Goal: Task Accomplishment & Management: Use online tool/utility

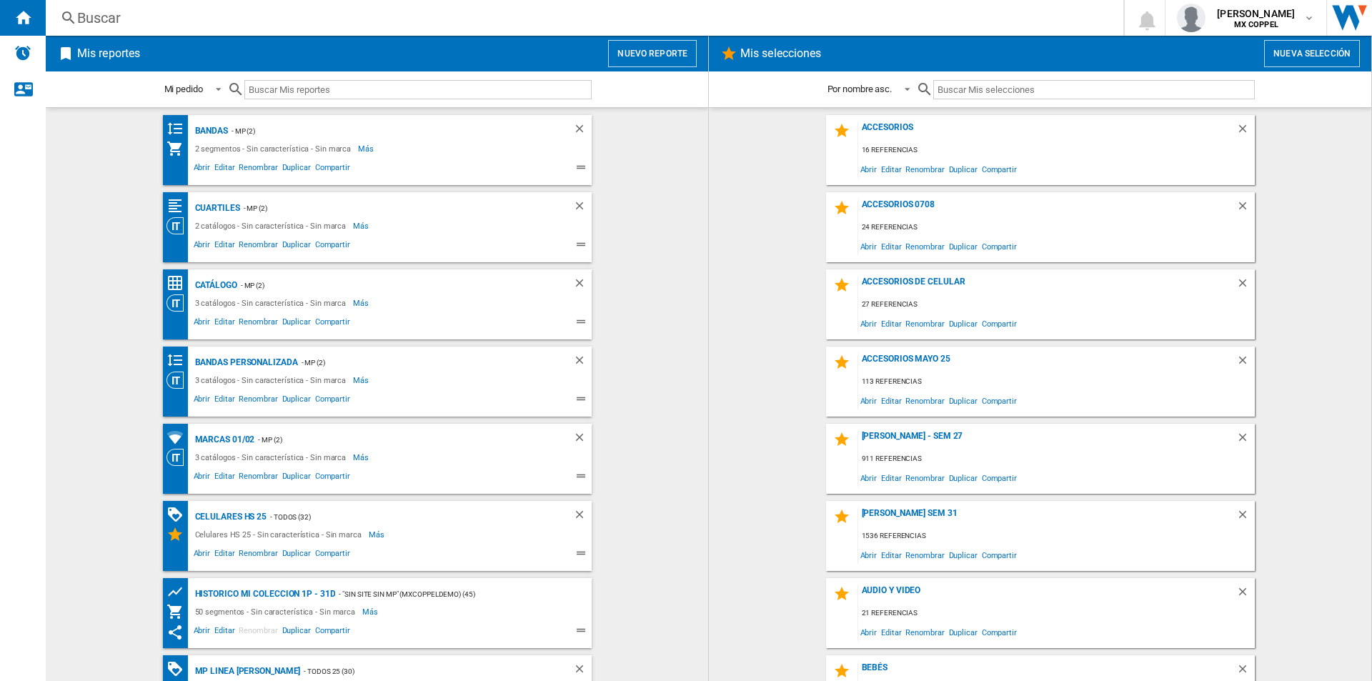
click at [679, 61] on button "Nuevo reporte" at bounding box center [652, 53] width 89 height 27
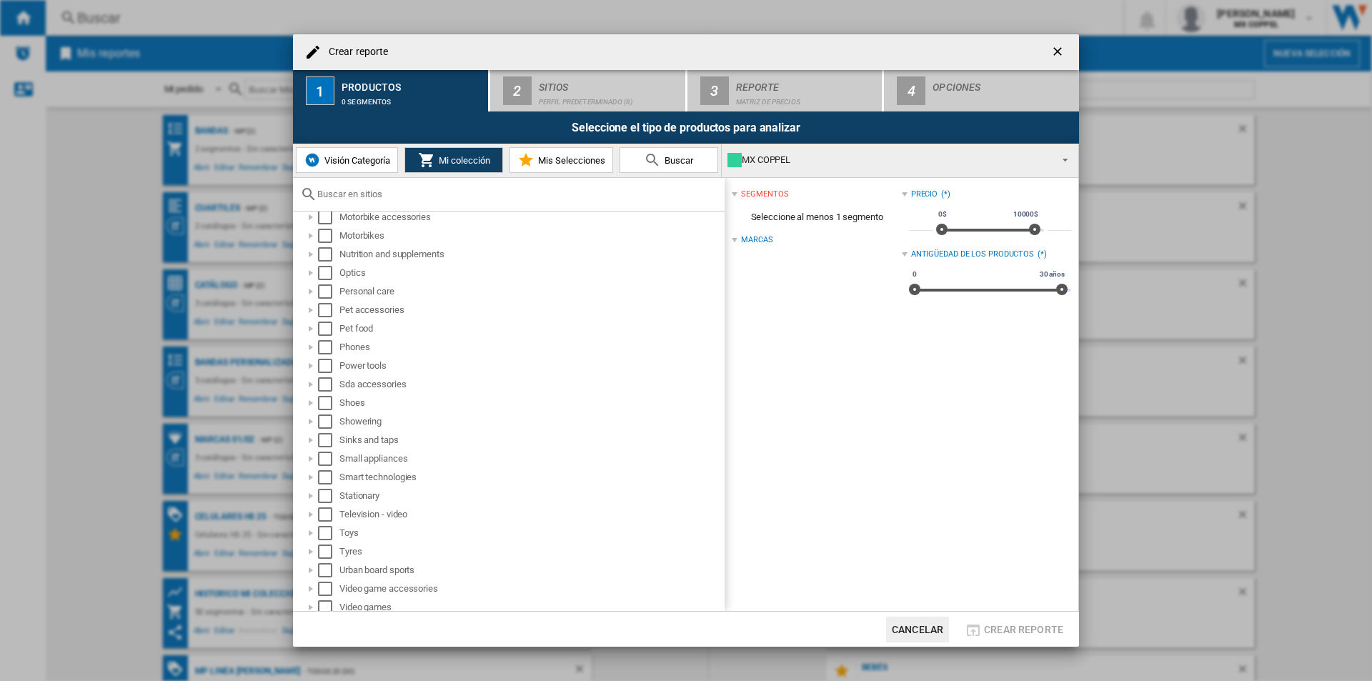
scroll to position [647, 0]
click at [392, 161] on button "Visión Categoría" at bounding box center [347, 160] width 102 height 26
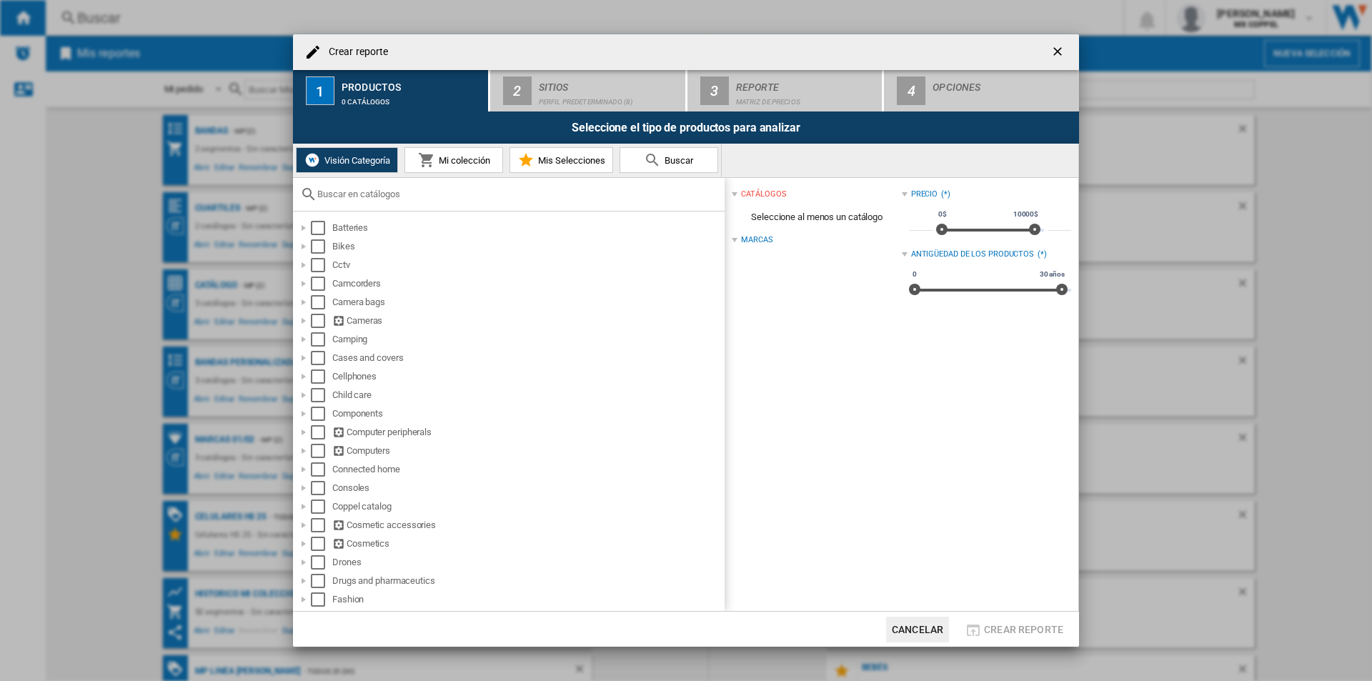
click at [454, 156] on span "Mi colección" at bounding box center [462, 160] width 55 height 11
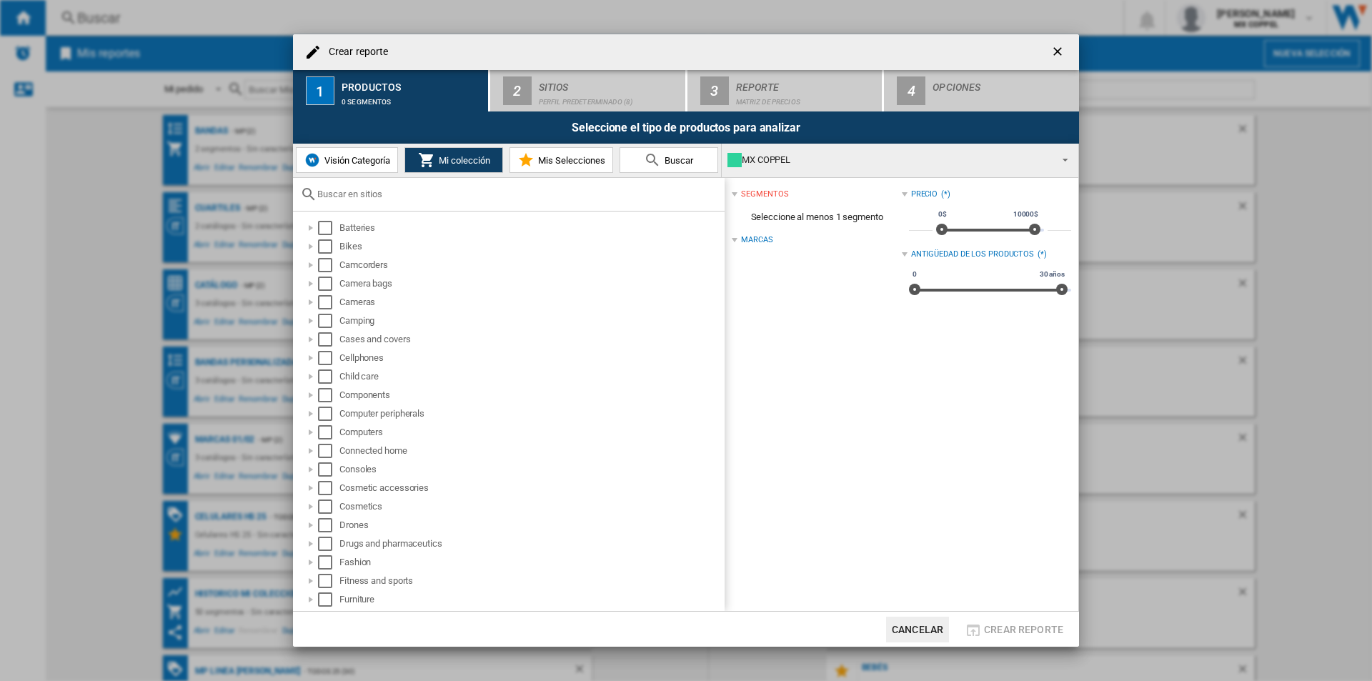
click at [371, 174] on div "Visión Categoría Mi colección Mis Selecciones Buscar" at bounding box center [507, 161] width 429 height 34
click at [372, 158] on span "Visión Categoría" at bounding box center [355, 160] width 69 height 11
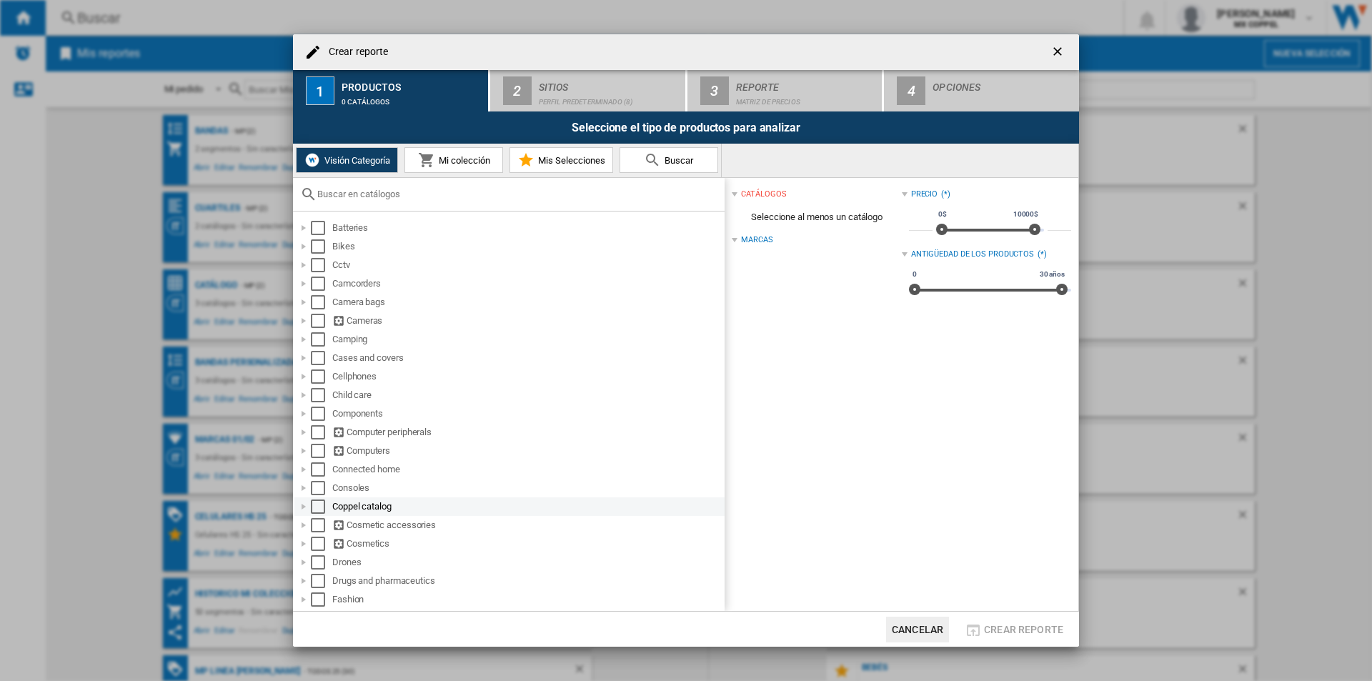
click at [316, 511] on div "Select" at bounding box center [318, 506] width 14 height 14
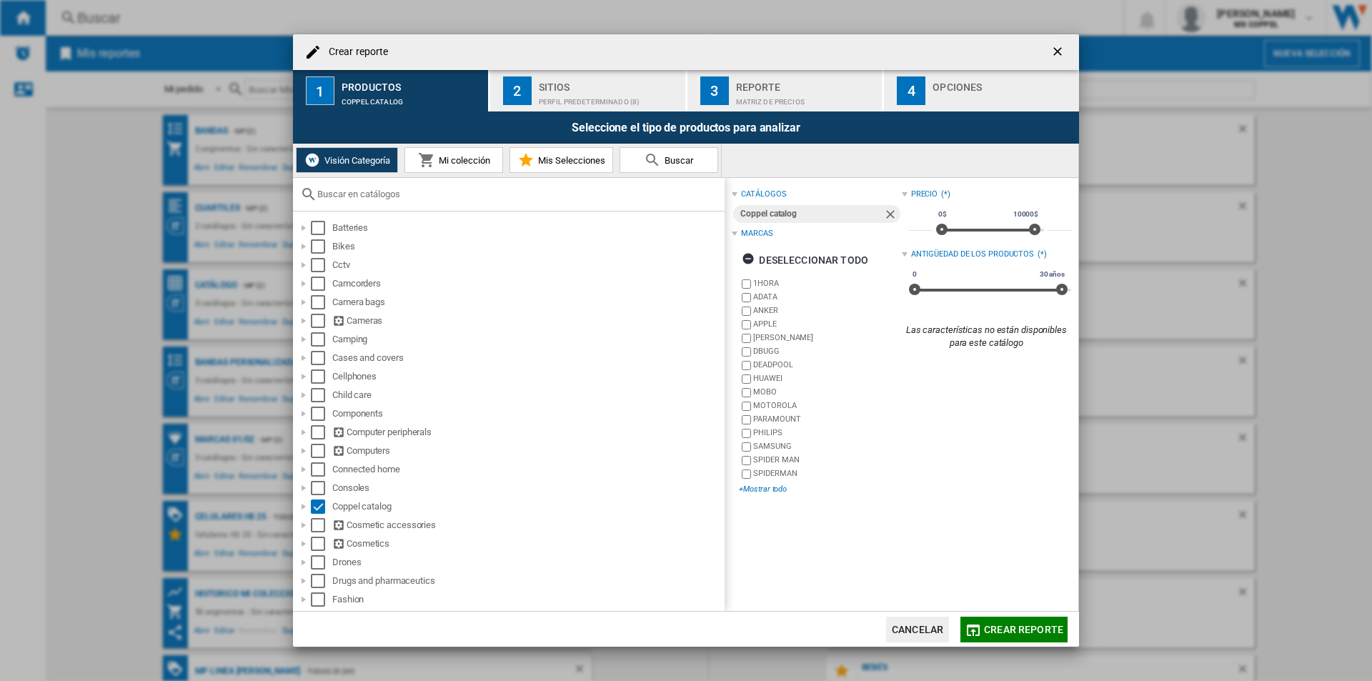
click at [760, 489] on div "+Mostrar todo" at bounding box center [820, 489] width 162 height 11
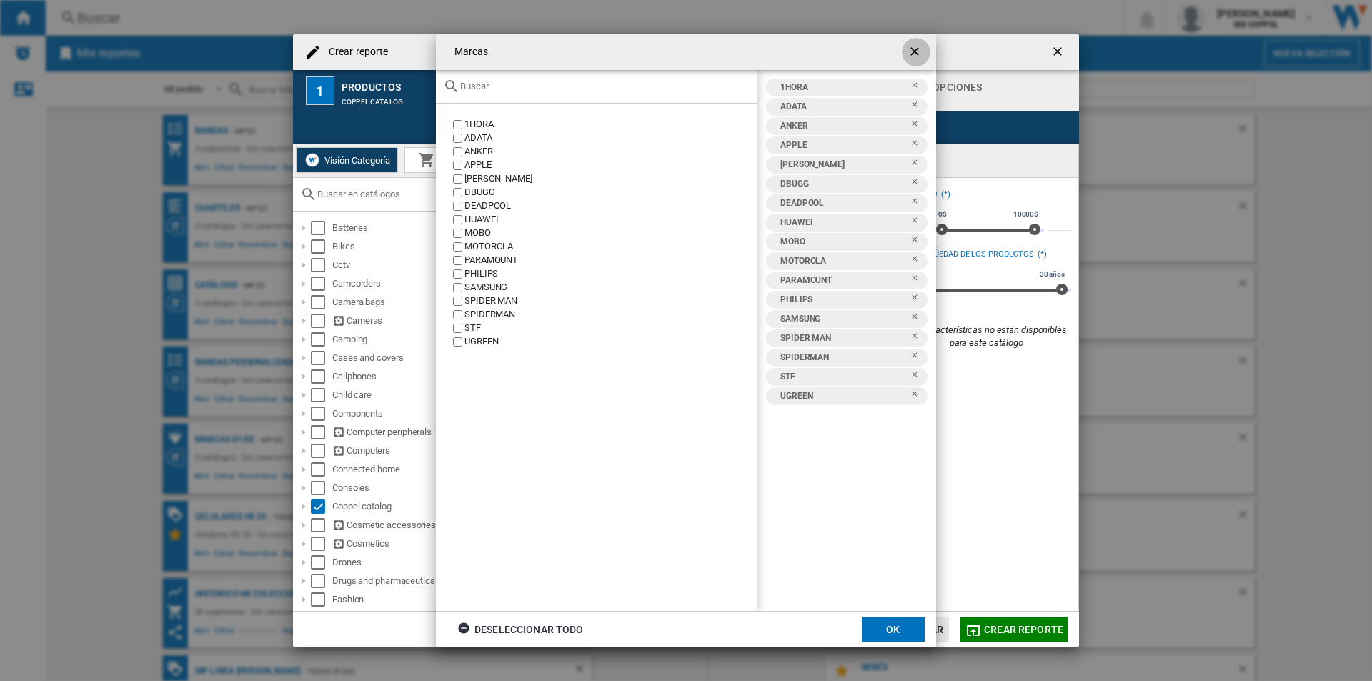
click at [915, 50] on ng-md-icon "getI18NText('BUTTONS.CLOSE_DIALOG')" at bounding box center [915, 52] width 17 height 17
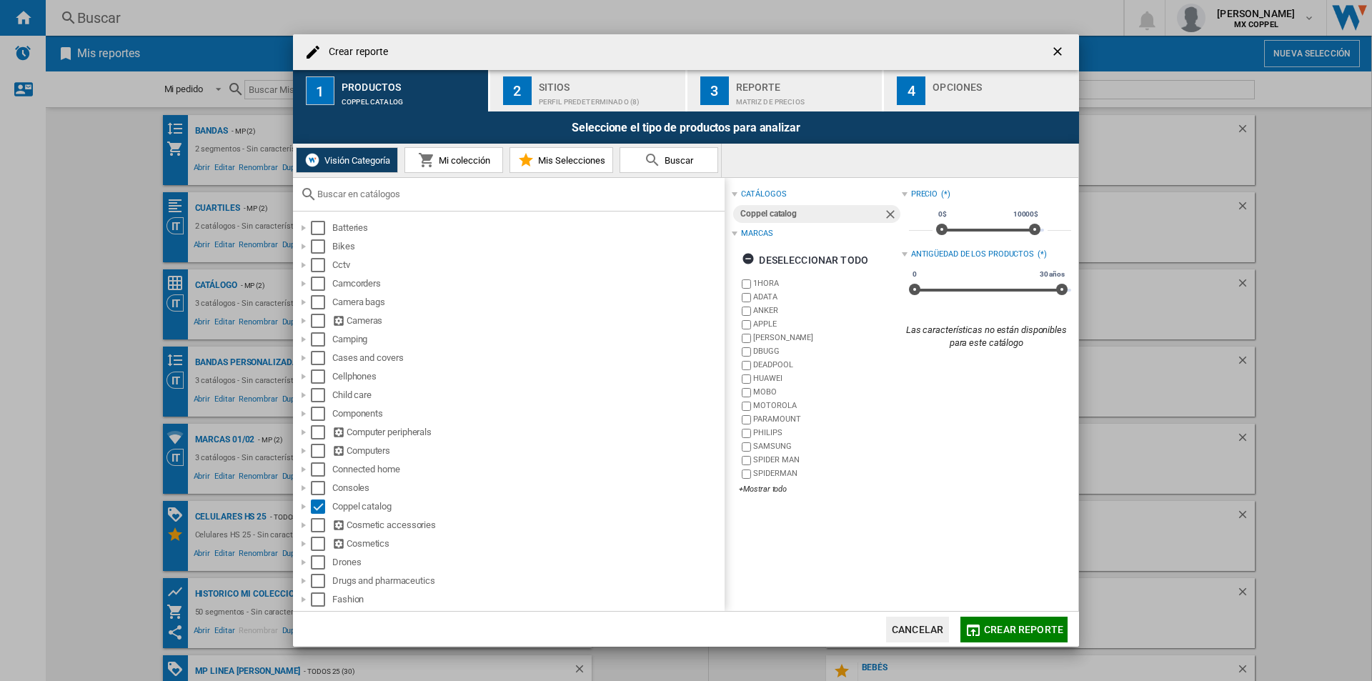
click at [565, 96] on div "Perfil predeterminado (8)" at bounding box center [609, 98] width 141 height 15
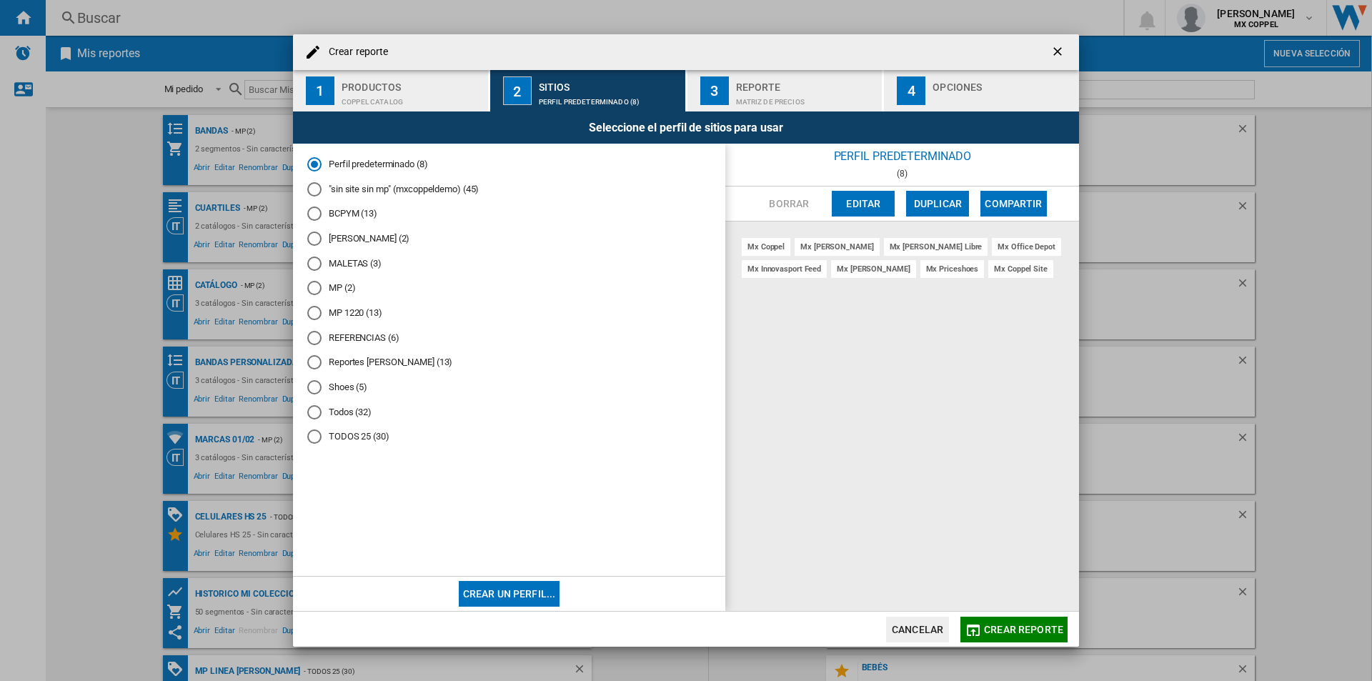
click at [316, 411] on div "Todos (32)" at bounding box center [314, 412] width 14 height 14
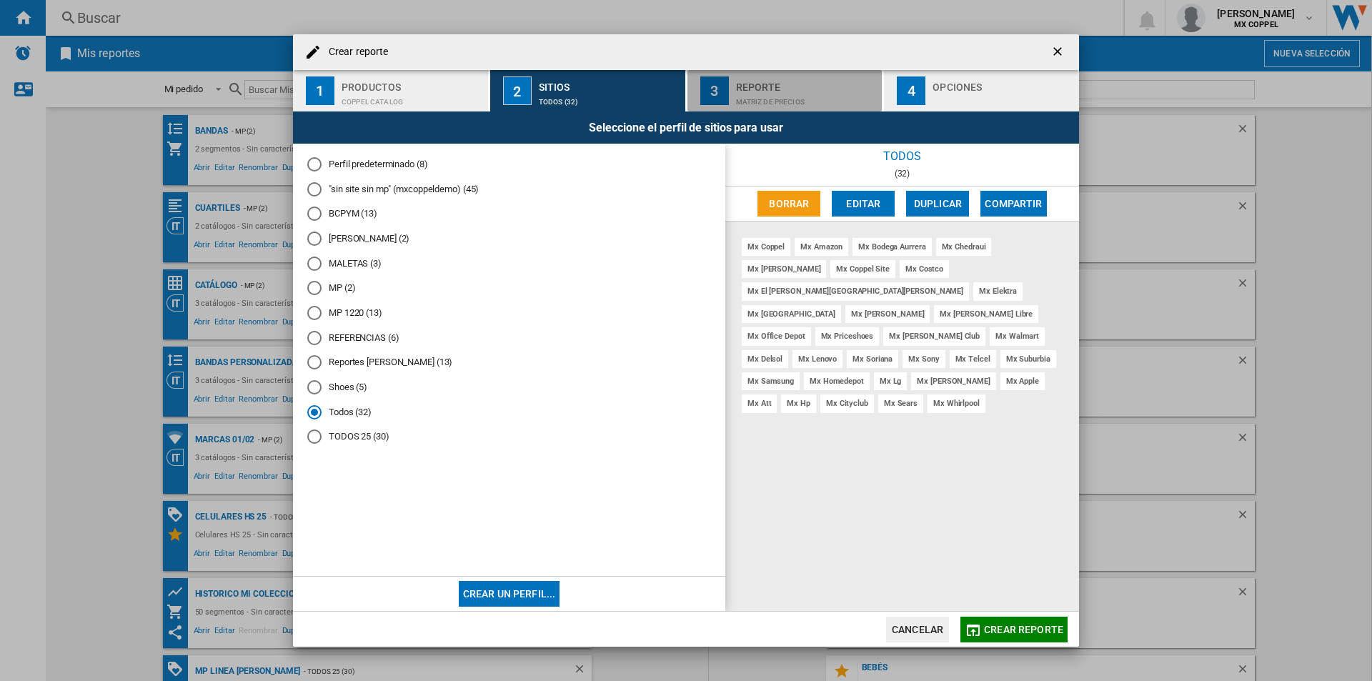
click at [779, 92] on div "Matriz de precios" at bounding box center [806, 98] width 141 height 15
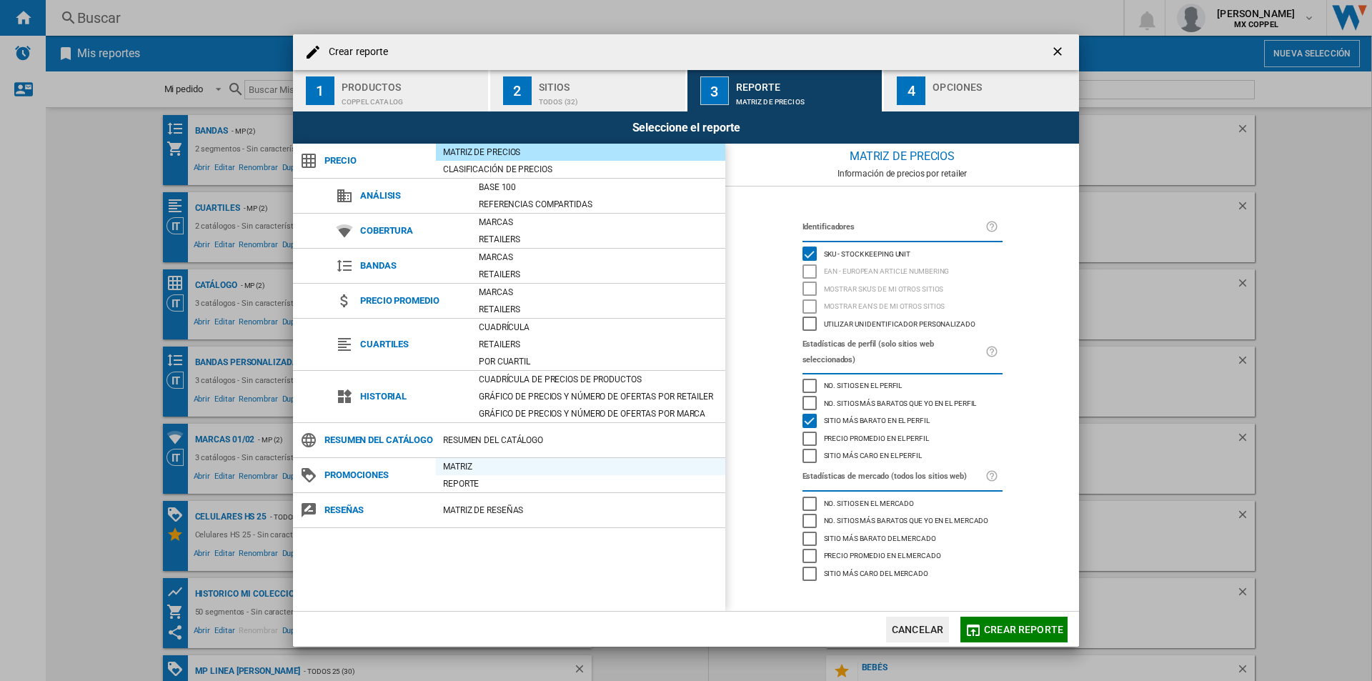
click at [457, 474] on div "Matriz" at bounding box center [580, 466] width 289 height 14
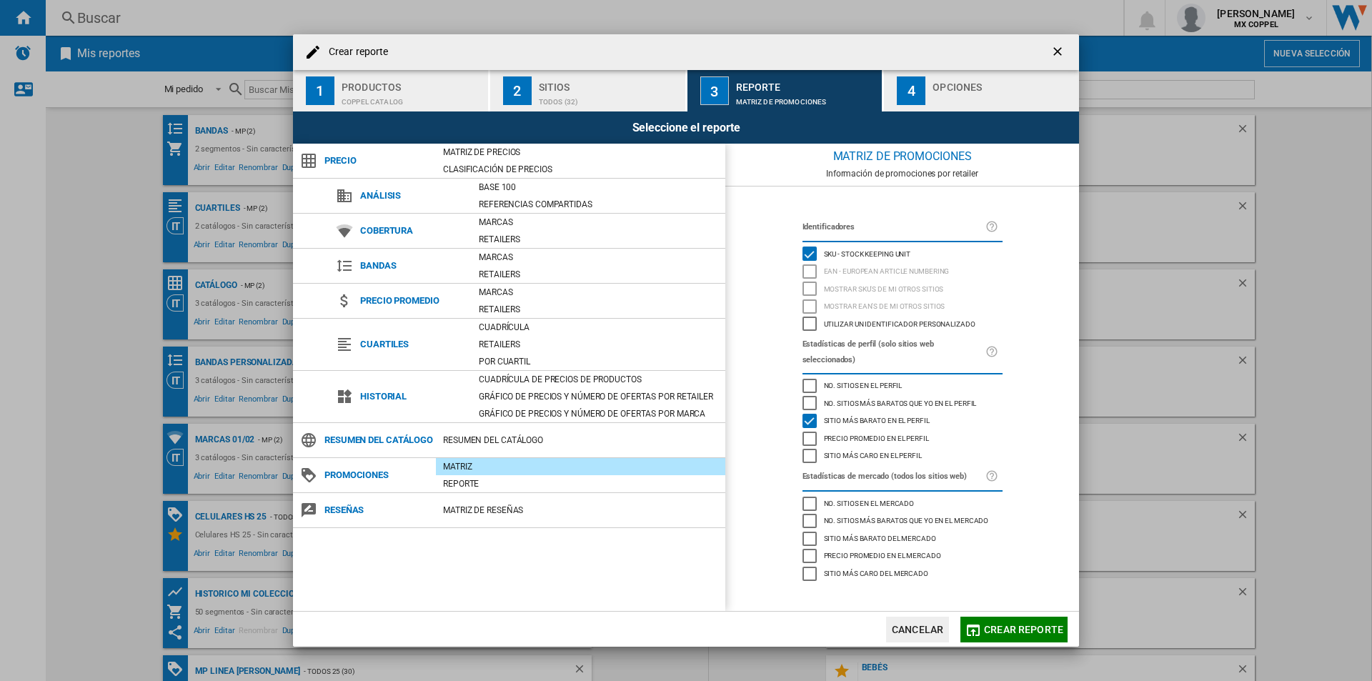
click at [954, 118] on div "Seleccione el reporte" at bounding box center [686, 127] width 786 height 32
click at [949, 84] on div "Opciones" at bounding box center [1003, 83] width 141 height 15
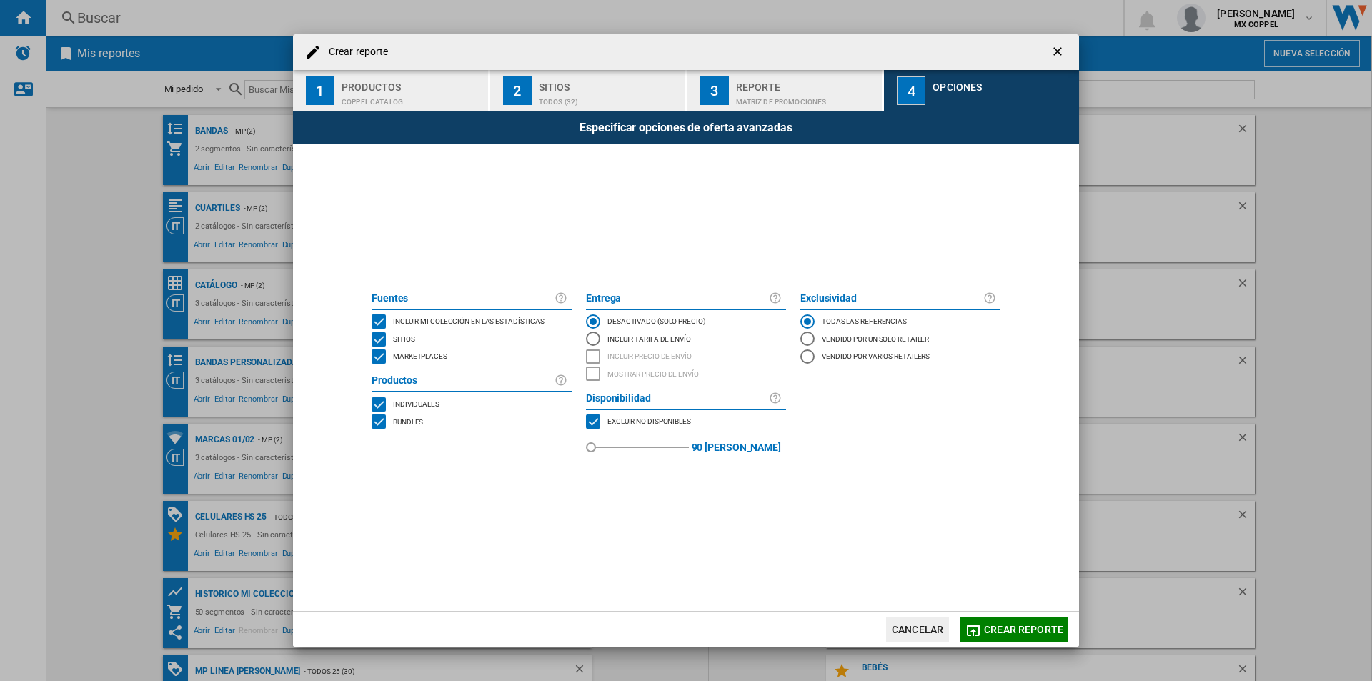
click at [377, 424] on div "BUNDLES" at bounding box center [379, 421] width 14 height 14
click at [380, 360] on div "MARKETPLACES" at bounding box center [379, 356] width 14 height 14
click at [993, 634] on span "Crear reporte" at bounding box center [1023, 629] width 79 height 11
